Goal: Use online tool/utility: Utilize a website feature to perform a specific function

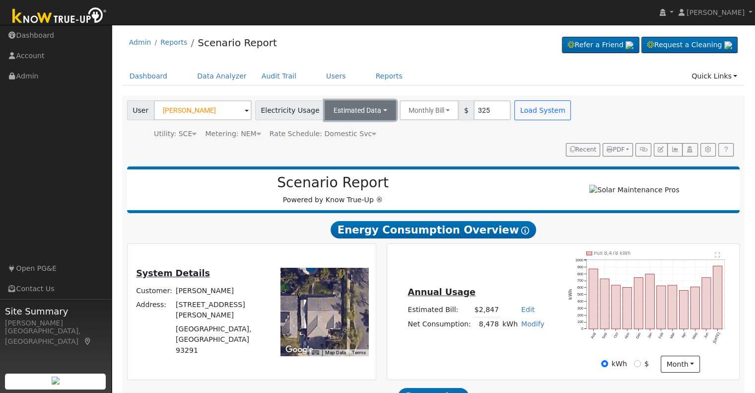
click at [367, 108] on button "Estimated Data" at bounding box center [360, 110] width 71 height 20
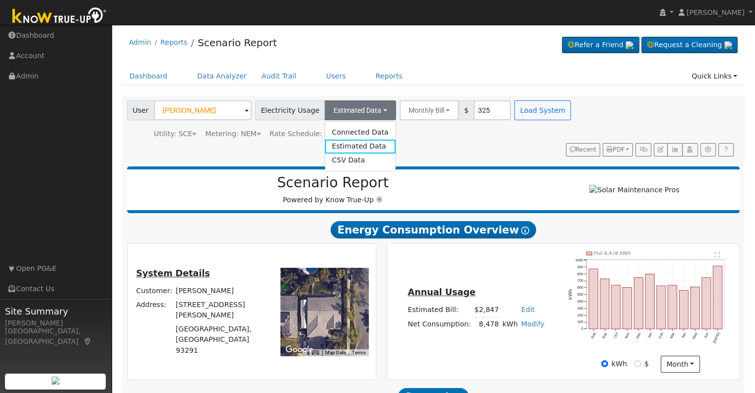
click at [449, 130] on div "Utility: SCE Southern [US_STATE] Edison Metering: NEM NEM NEM NBT Rate Schedule…" at bounding box center [350, 132] width 450 height 14
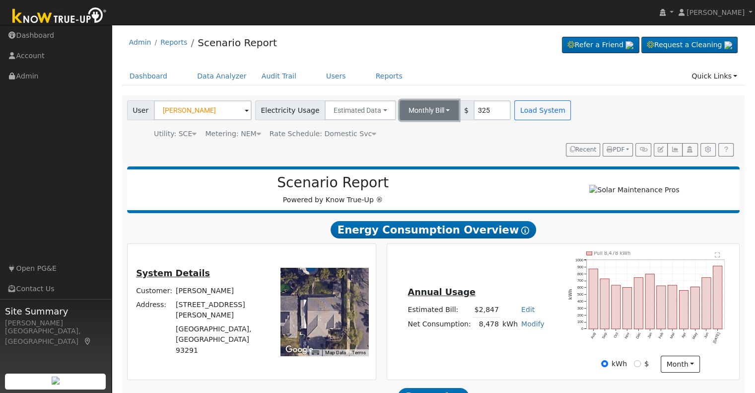
click at [429, 109] on button "Monthly Bill" at bounding box center [430, 110] width 60 height 20
click at [382, 244] on div "Annual Usage Estimated Bill: $2,847 Edit Estimated Bill $ Annual Net Consumptio…" at bounding box center [563, 311] width 364 height 137
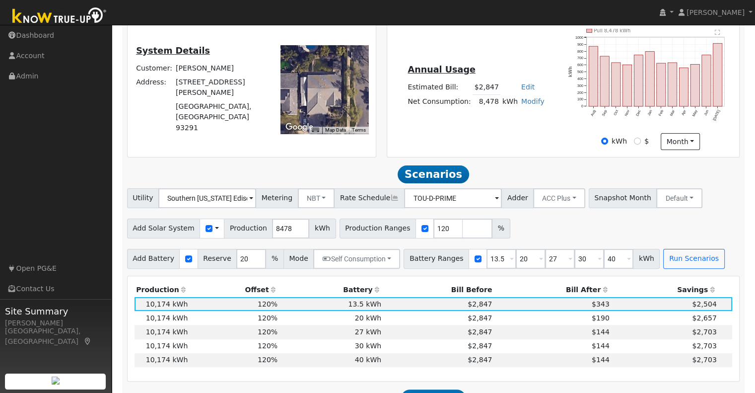
scroll to position [224, 0]
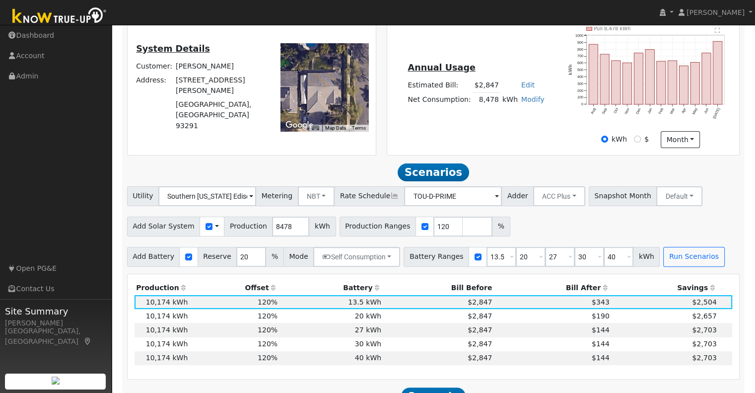
click at [225, 247] on span "Reserve" at bounding box center [218, 257] width 40 height 20
click at [236, 247] on input "20" at bounding box center [251, 257] width 30 height 20
type input "10"
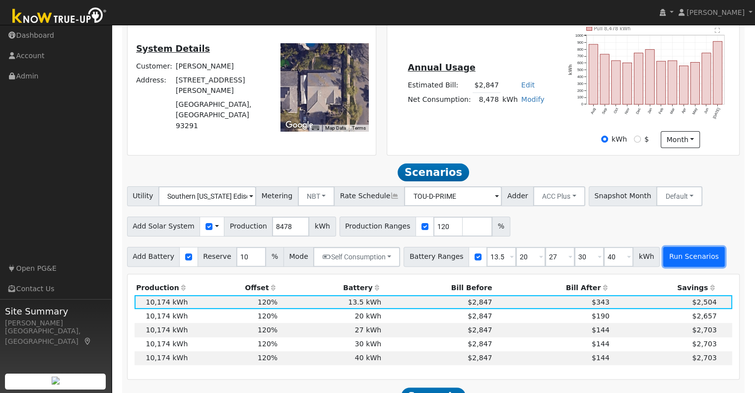
click at [664, 247] on button "Run Scenarios" at bounding box center [693, 257] width 61 height 20
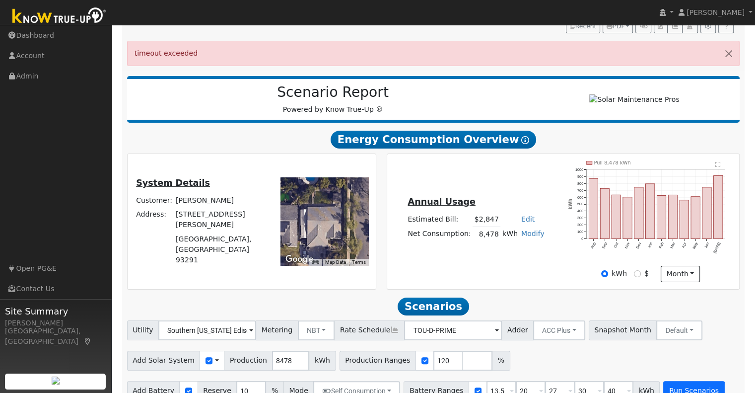
scroll to position [0, 0]
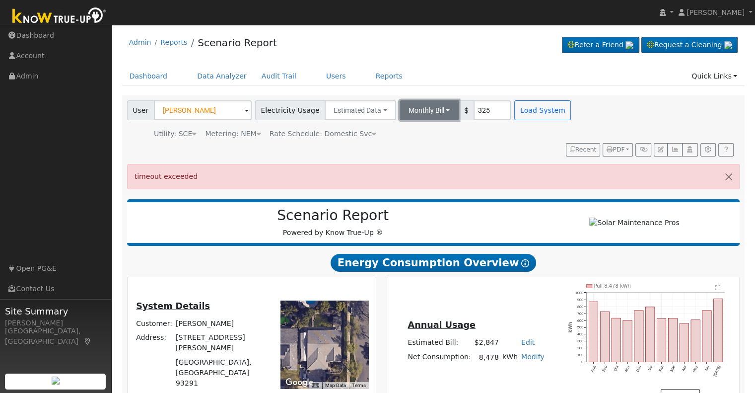
click at [434, 110] on button "Monthly Bill" at bounding box center [430, 110] width 60 height 20
click at [417, 133] on link "Annual Consumption" at bounding box center [415, 132] width 87 height 14
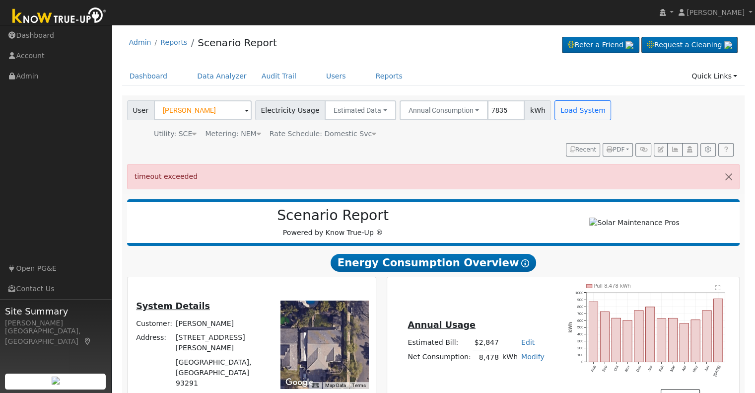
type input "7835"
click at [486, 165] on div "timeout exceeded" at bounding box center [433, 176] width 613 height 25
click at [555, 115] on button "Load System" at bounding box center [583, 110] width 57 height 20
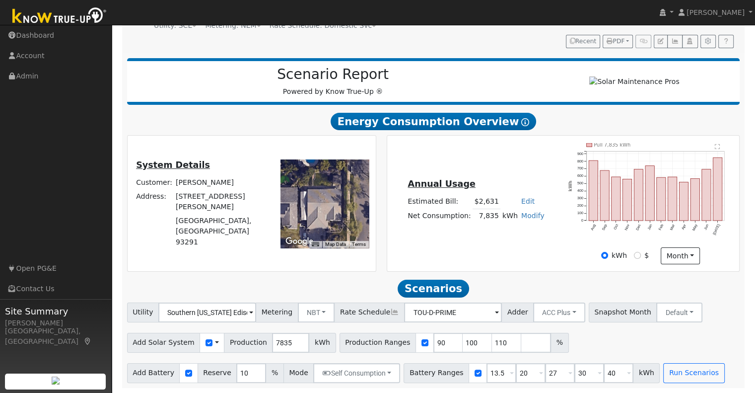
scroll to position [112, 0]
click at [433, 340] on input "90" at bounding box center [448, 343] width 30 height 20
type input "100"
type input "110"
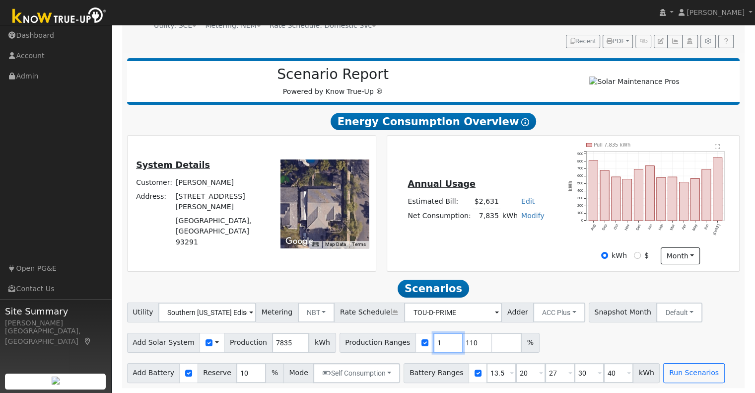
type input "110"
type input "120"
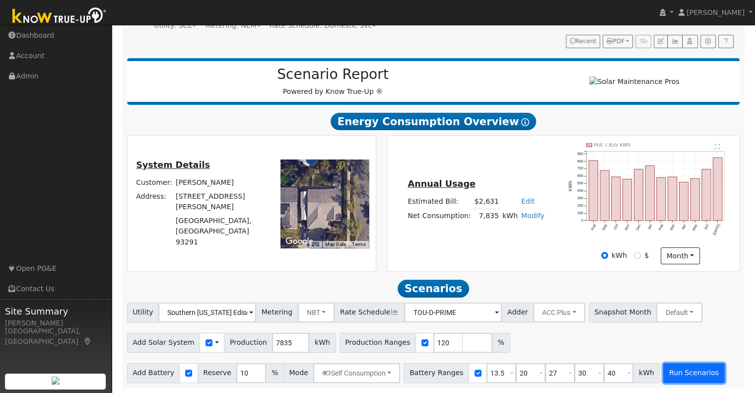
click at [663, 376] on button "Run Scenarios" at bounding box center [693, 373] width 61 height 20
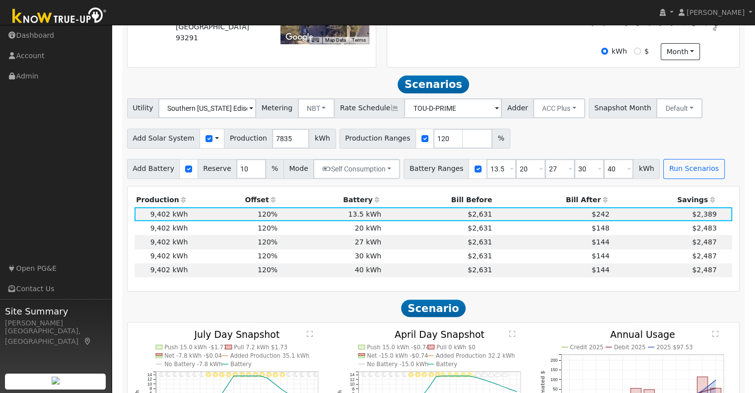
scroll to position [312, 0]
click at [559, 220] on td "$242" at bounding box center [552, 215] width 117 height 14
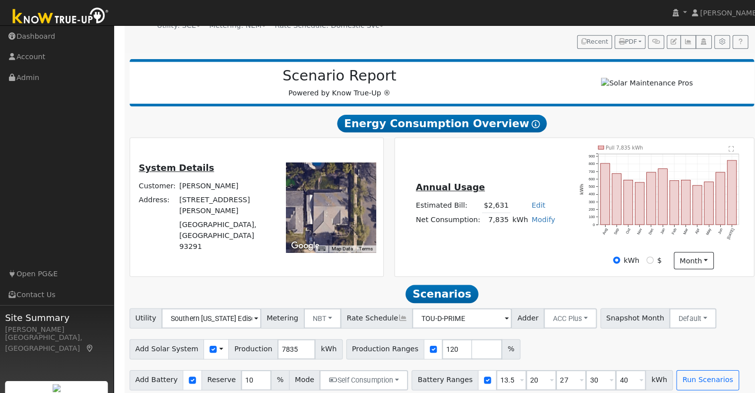
scroll to position [104, 0]
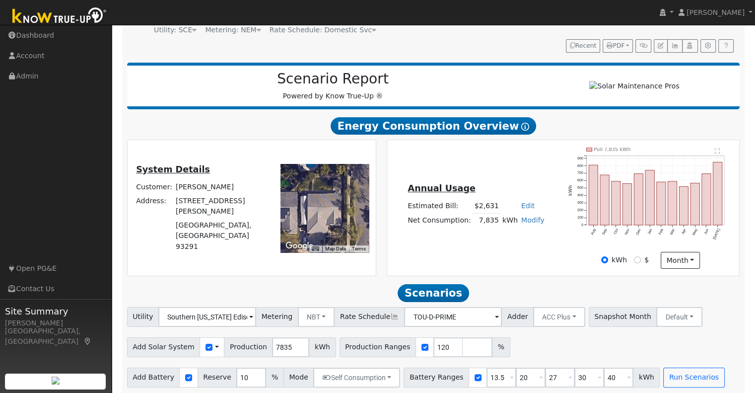
click at [467, 253] on div "Annual Usage Estimated Bill: $2,631 Edit Estimated Bill $ Annual Net Consumptio…" at bounding box center [563, 207] width 349 height 121
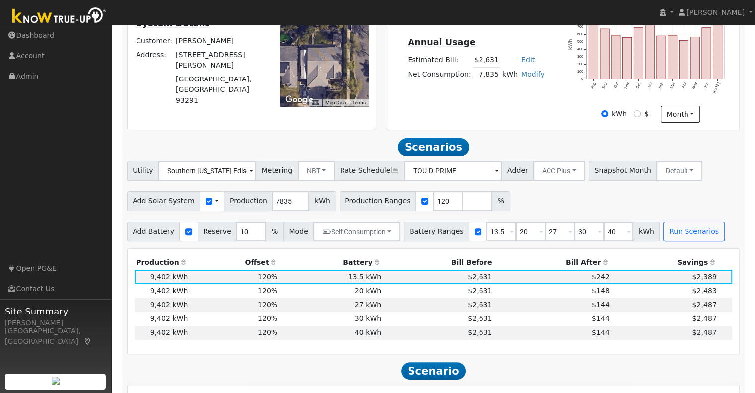
scroll to position [249, 0]
